Goal: Transaction & Acquisition: Purchase product/service

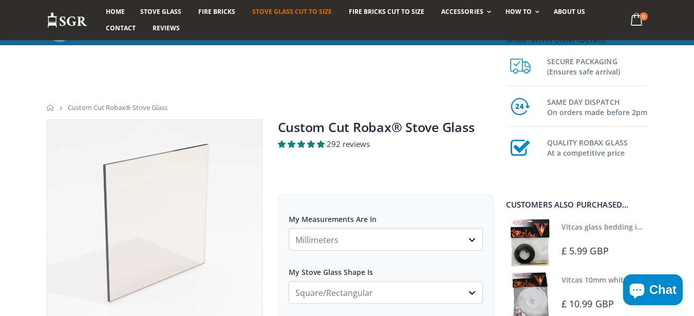
scroll to position [185, 0]
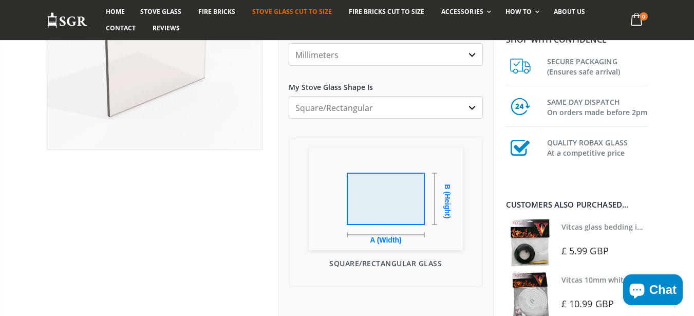
select select "arched"
click at [289, 96] on select "Square/Rectangular Arched Half Arch Both Top Corners Cut Single Corner Cut Slop…" at bounding box center [386, 107] width 194 height 23
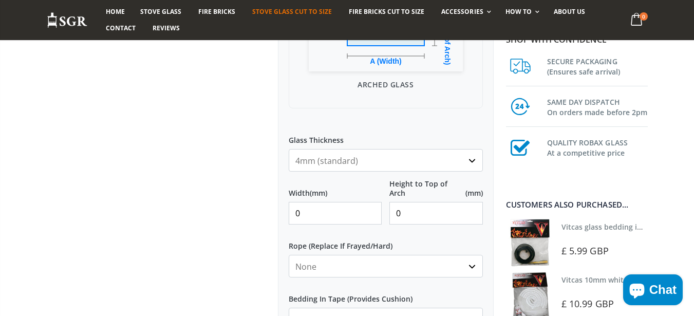
scroll to position [370, 0]
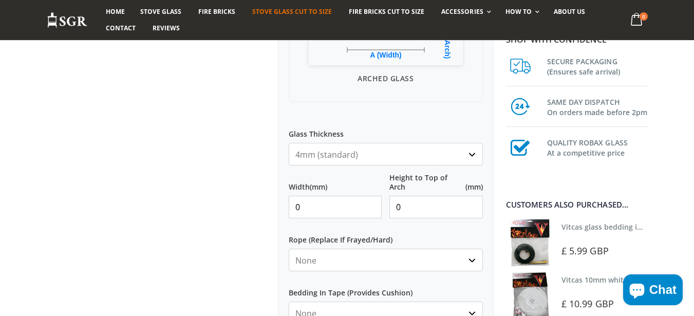
click at [330, 197] on input "0" at bounding box center [335, 207] width 93 height 23
type input "250"
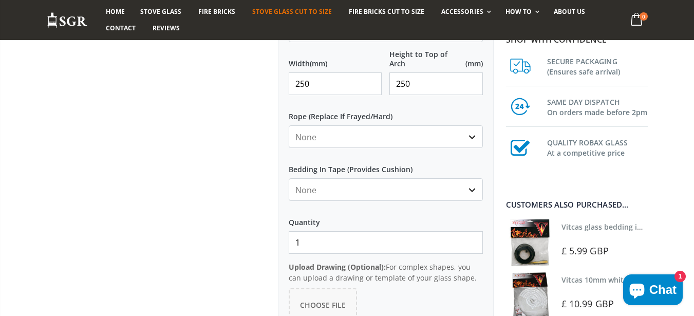
type input "250"
click at [244, 207] on div at bounding box center [154, 37] width 231 height 823
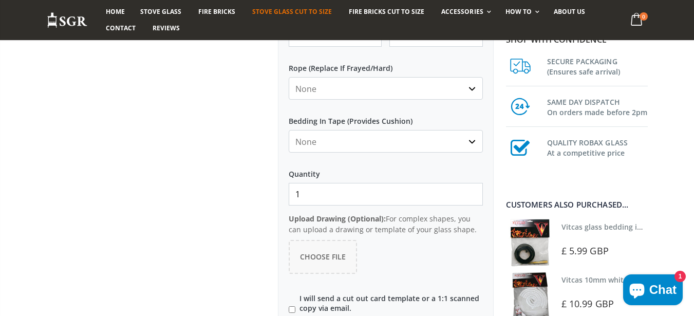
scroll to position [616, 0]
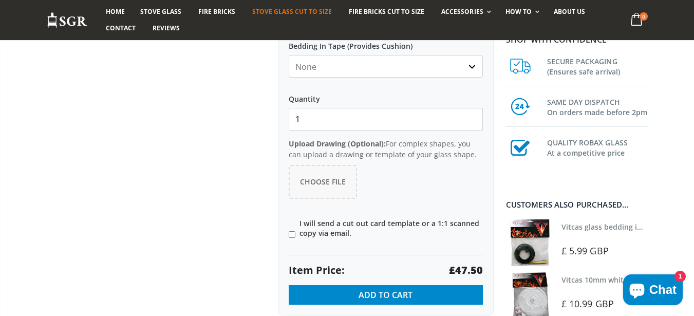
click at [318, 123] on input "1" at bounding box center [386, 119] width 194 height 23
type input "20"
click at [309, 228] on label "I will send a cut out card template or a 1:1 scanned copy via email." at bounding box center [386, 228] width 194 height 18
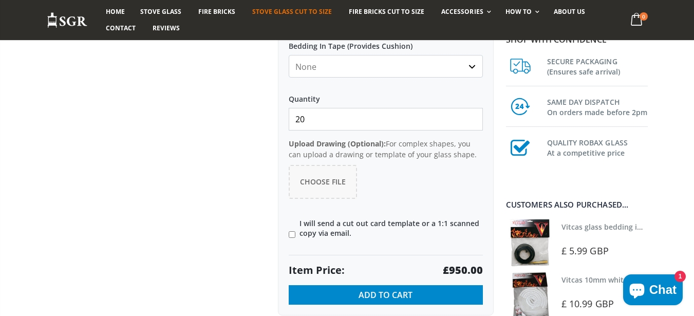
click at [295, 231] on input"] "I will send a cut out card template or a 1:1 scanned copy via email." at bounding box center [292, 234] width 7 height 7
checkbox input"] "true"
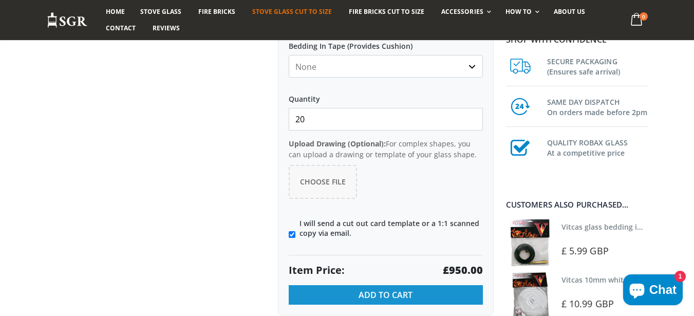
click at [370, 289] on span "Add to Cart" at bounding box center [385, 294] width 54 height 11
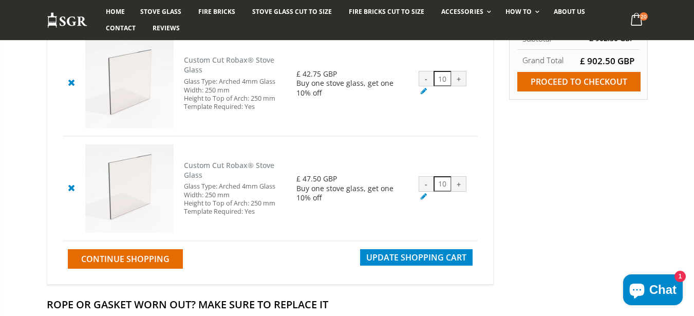
scroll to position [308, 0]
